Goal: Task Accomplishment & Management: Manage account settings

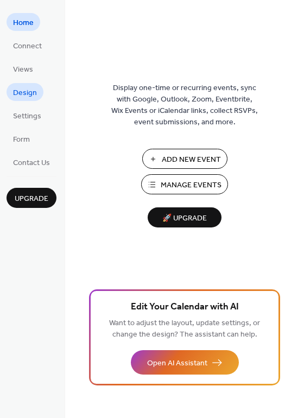
click at [38, 89] on link "Design" at bounding box center [25, 92] width 37 height 18
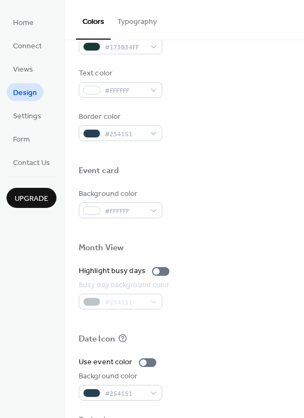
scroll to position [464, 0]
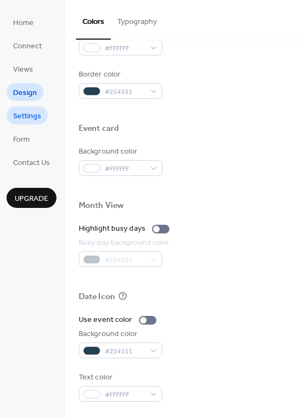
click at [30, 113] on span "Settings" at bounding box center [27, 116] width 28 height 11
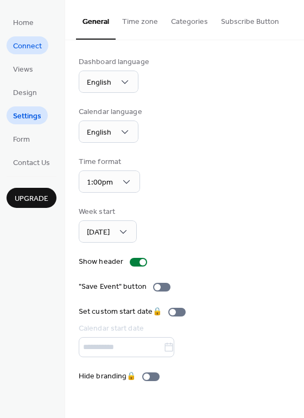
click at [33, 50] on span "Connect" at bounding box center [27, 46] width 29 height 11
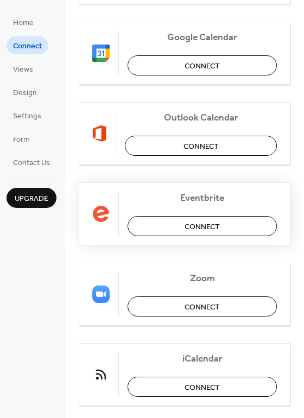
scroll to position [228, 0]
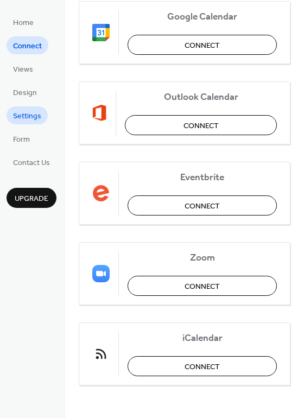
click at [37, 118] on span "Settings" at bounding box center [27, 116] width 28 height 11
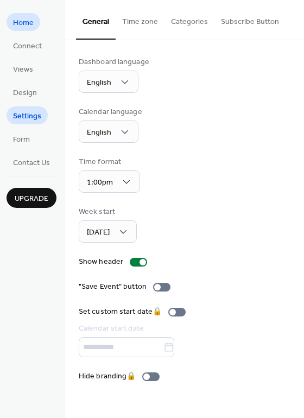
click at [34, 24] on link "Home" at bounding box center [24, 22] width 34 height 18
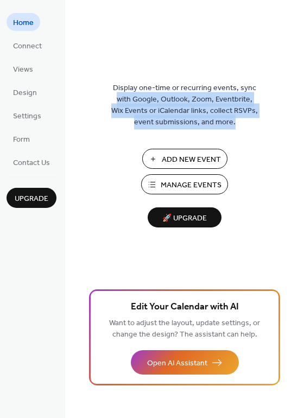
drag, startPoint x: 300, startPoint y: 81, endPoint x: 301, endPoint y: 120, distance: 39.6
click at [301, 125] on div "Display one-time or recurring events, sync with Google, Outlook, Zoom, Eventbri…" at bounding box center [184, 226] width 239 height 382
click at [287, 98] on div "Display one-time or recurring events, sync with Google, Outlook, Zoom, Eventbri…" at bounding box center [184, 226] width 239 height 382
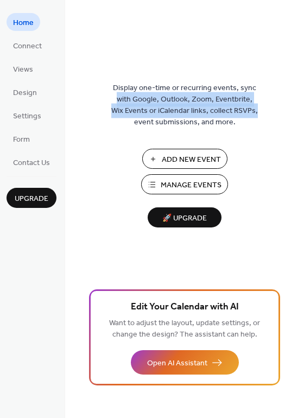
drag, startPoint x: 301, startPoint y: 84, endPoint x: 302, endPoint y: 106, distance: 22.2
click at [302, 106] on div "Display one-time or recurring events, sync with Google, Outlook, Zoom, Eventbri…" at bounding box center [184, 226] width 239 height 382
click at [273, 94] on div "Display one-time or recurring events, sync with Google, Outlook, Zoom, Eventbri…" at bounding box center [184, 226] width 239 height 382
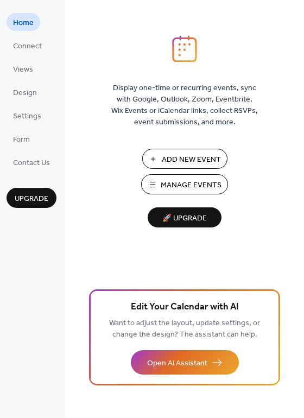
click at [187, 182] on span "Manage Events" at bounding box center [191, 185] width 61 height 11
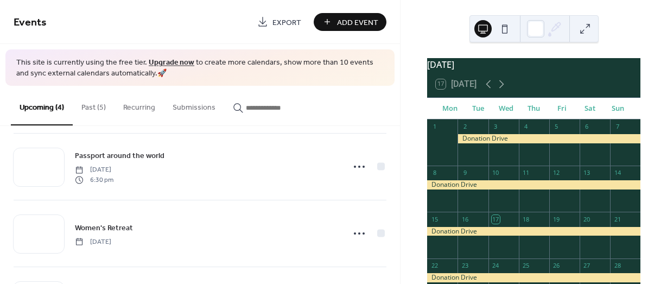
scroll to position [80, 0]
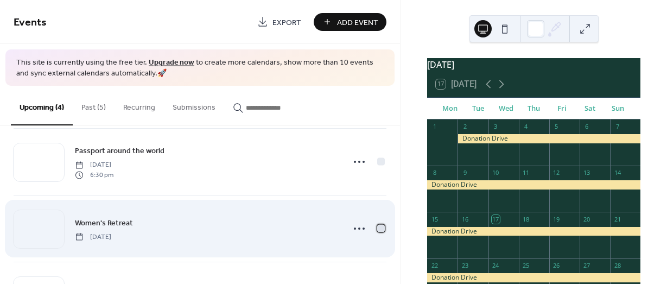
click at [379, 227] on div at bounding box center [381, 229] width 8 height 8
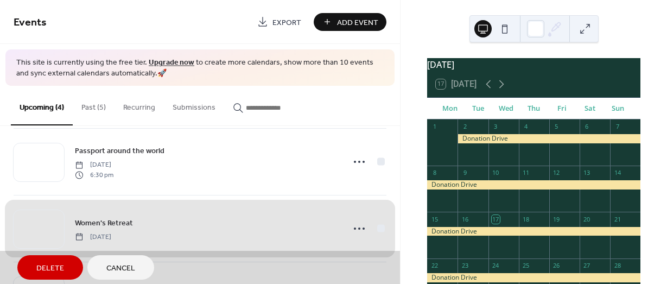
click at [65, 261] on button "Delete" at bounding box center [50, 267] width 66 height 24
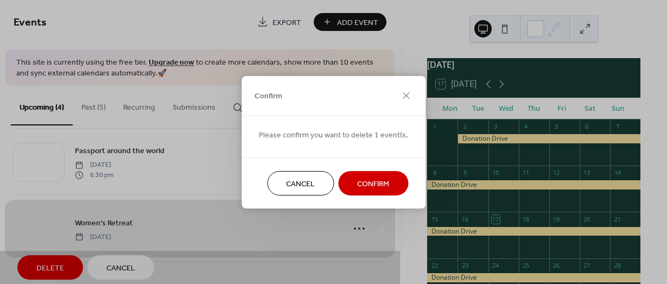
click at [386, 181] on button "Confirm" at bounding box center [373, 183] width 70 height 24
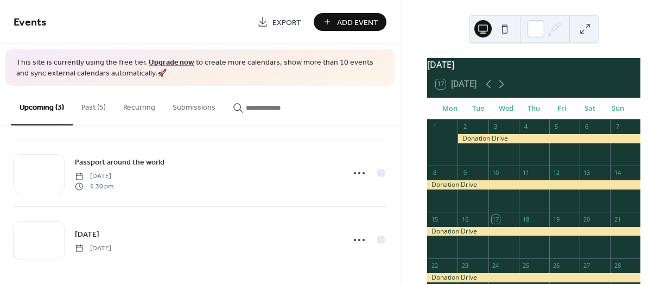
scroll to position [74, 0]
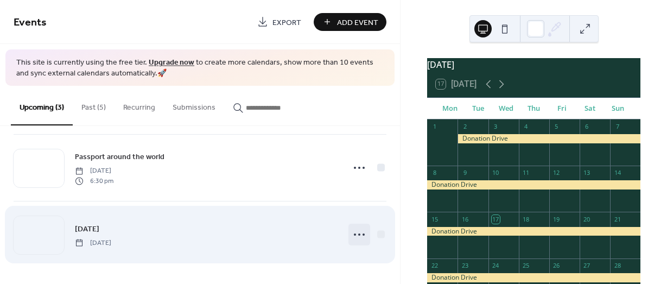
click at [358, 233] on circle at bounding box center [359, 234] width 2 height 2
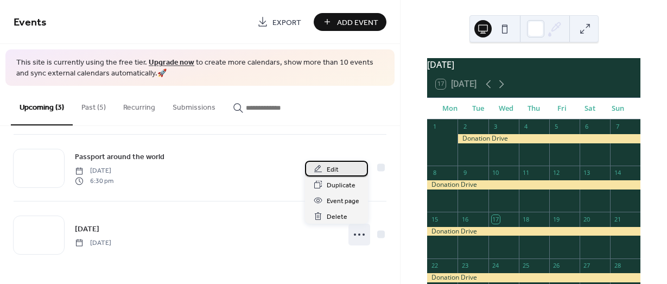
click at [338, 167] on div "Edit" at bounding box center [336, 169] width 63 height 16
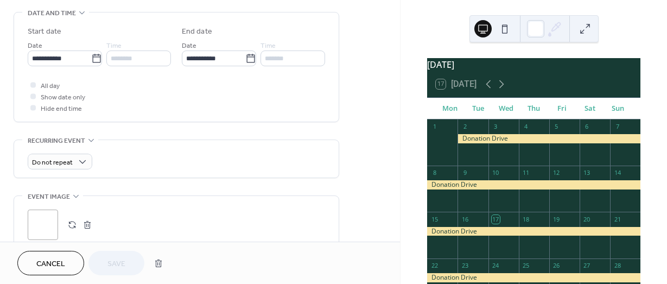
scroll to position [332, 0]
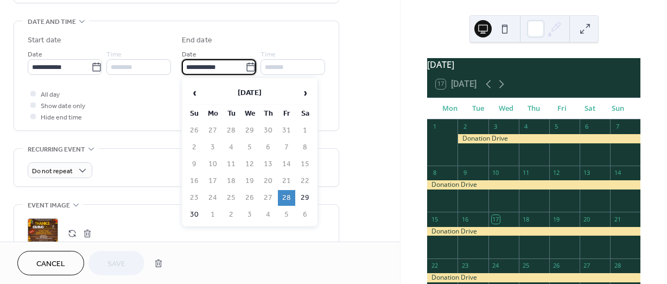
click at [216, 63] on input "**********" at bounding box center [213, 67] width 63 height 16
click at [190, 63] on input "**********" at bounding box center [213, 67] width 63 height 16
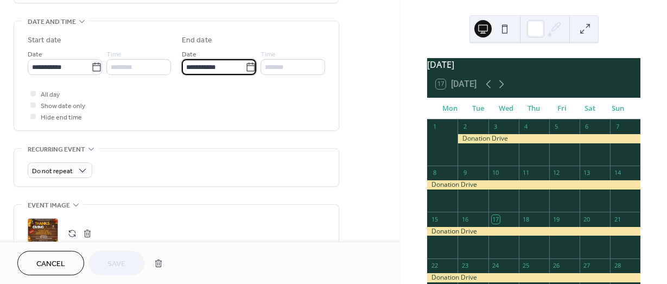
type input "**********"
click at [361, 93] on div "**********" at bounding box center [200, 102] width 400 height 748
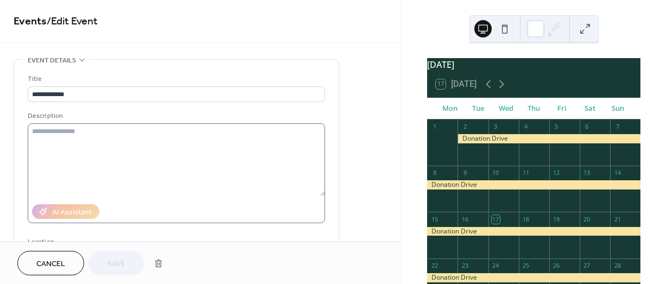
scroll to position [0, 0]
